Goal: Task Accomplishment & Management: Complete application form

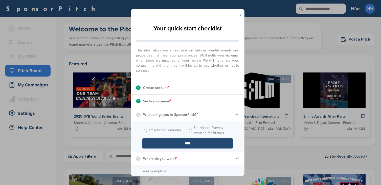
click at [184, 138] on input "****" at bounding box center [188, 143] width 91 height 10
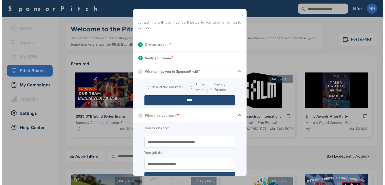
scroll to position [46, 0]
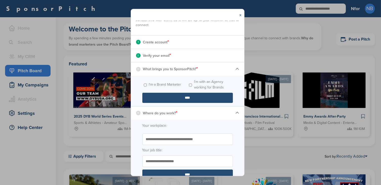
click at [173, 139] on input "Start typing the name of your workplace. Don’t see your organization in the dro…" at bounding box center [188, 138] width 91 height 11
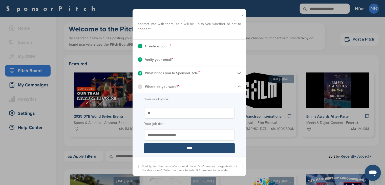
scroll to position [0, 0]
type input "*"
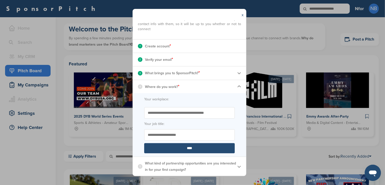
type input "**********"
click at [167, 135] on input "Your job title:" at bounding box center [189, 134] width 91 height 11
type input "**********"
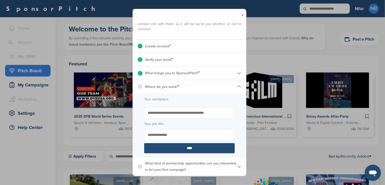
click at [175, 147] on input "****" at bounding box center [189, 148] width 91 height 10
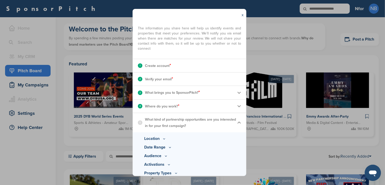
scroll to position [38, 0]
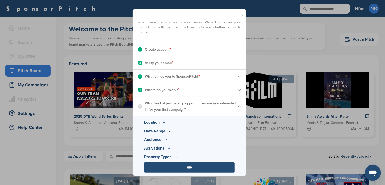
click at [163, 122] on icon at bounding box center [164, 122] width 4 height 4
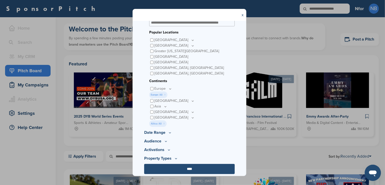
scroll to position [149, 0]
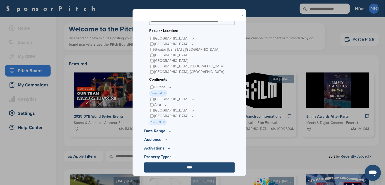
click at [168, 130] on icon at bounding box center [170, 131] width 4 height 4
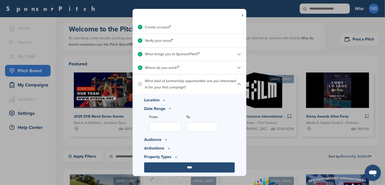
click at [164, 139] on icon at bounding box center [166, 139] width 4 height 4
click at [178, 123] on icon at bounding box center [179, 123] width 2 height 1
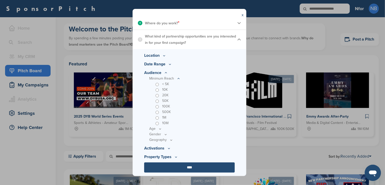
click at [170, 148] on icon at bounding box center [169, 148] width 2 height 1
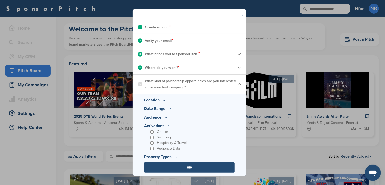
click at [201, 143] on div "Hospitality & Travel" at bounding box center [192, 143] width 86 height 6
click at [176, 156] on icon at bounding box center [176, 157] width 4 height 4
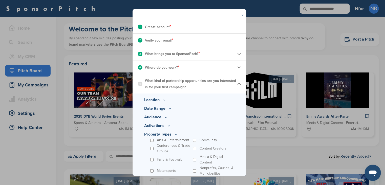
scroll to position [83, 0]
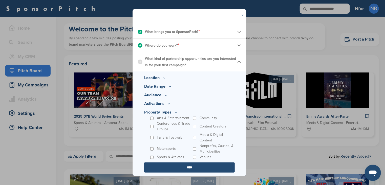
click at [192, 166] on input "****" at bounding box center [189, 167] width 91 height 10
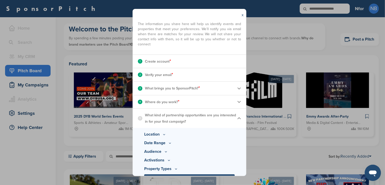
scroll to position [38, 0]
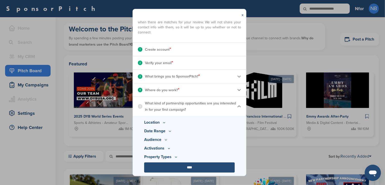
click at [188, 169] on input "****" at bounding box center [189, 167] width 91 height 10
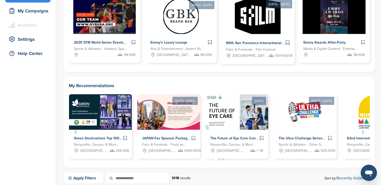
scroll to position [74, 0]
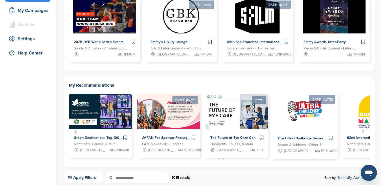
click at [300, 121] on img "4 of 12" at bounding box center [305, 111] width 37 height 37
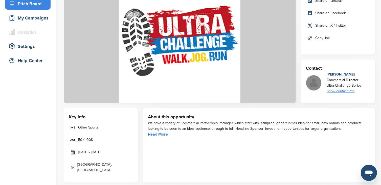
scroll to position [67, 0]
click at [162, 133] on link "Read More" at bounding box center [158, 134] width 20 height 5
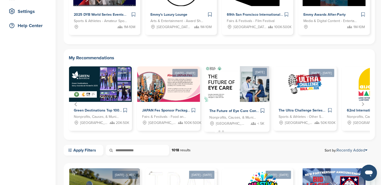
scroll to position [97, 0]
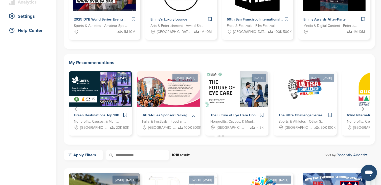
click at [362, 108] on icon "Next slide" at bounding box center [363, 109] width 4 height 4
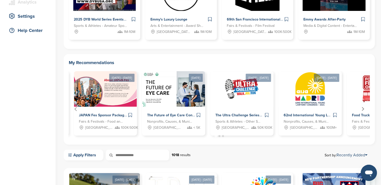
click at [362, 108] on icon "Next slide" at bounding box center [363, 109] width 4 height 4
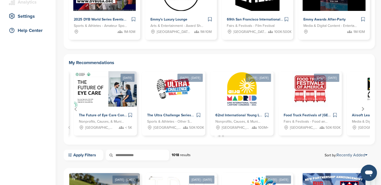
click at [362, 108] on icon "Next slide" at bounding box center [363, 109] width 4 height 4
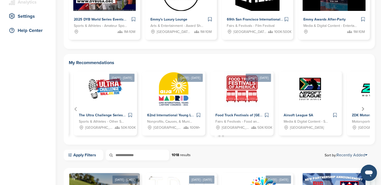
click at [362, 108] on icon "Next slide" at bounding box center [363, 109] width 4 height 4
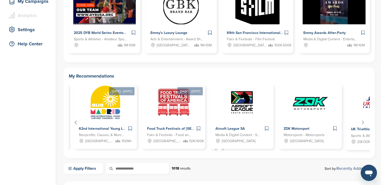
scroll to position [83, 0]
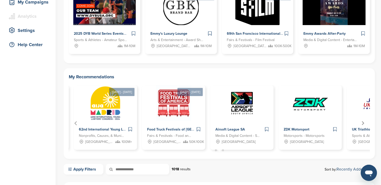
click at [363, 122] on icon "Next slide" at bounding box center [363, 123] width 3 height 4
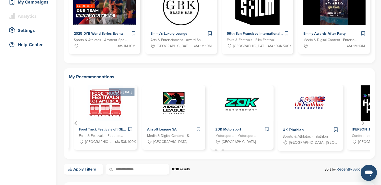
click at [295, 109] on img "9 of 12" at bounding box center [310, 102] width 37 height 37
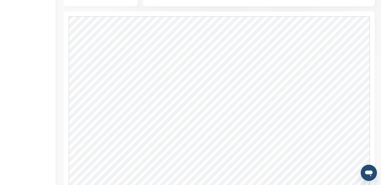
scroll to position [206, 0]
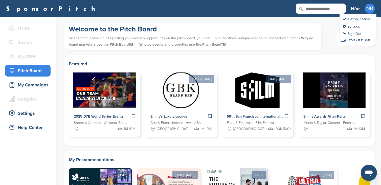
click at [371, 4] on span "NB" at bounding box center [370, 9] width 10 height 10
click at [357, 27] on link "Settings" at bounding box center [351, 26] width 17 height 4
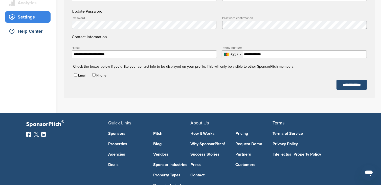
scroll to position [97, 0]
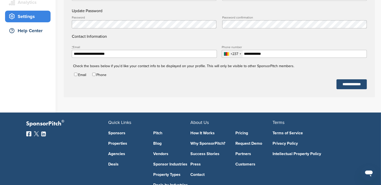
click at [120, 133] on link "Sponsors" at bounding box center [127, 133] width 37 height 4
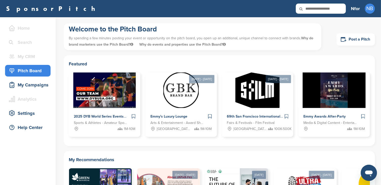
click at [315, 7] on input "text" at bounding box center [321, 9] width 50 height 10
type input "********"
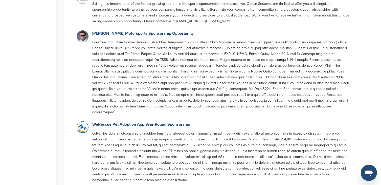
scroll to position [372, 0]
drag, startPoint x: 220, startPoint y: 90, endPoint x: 69, endPoint y: 132, distance: 156.4
